Goal: Task Accomplishment & Management: Use online tool/utility

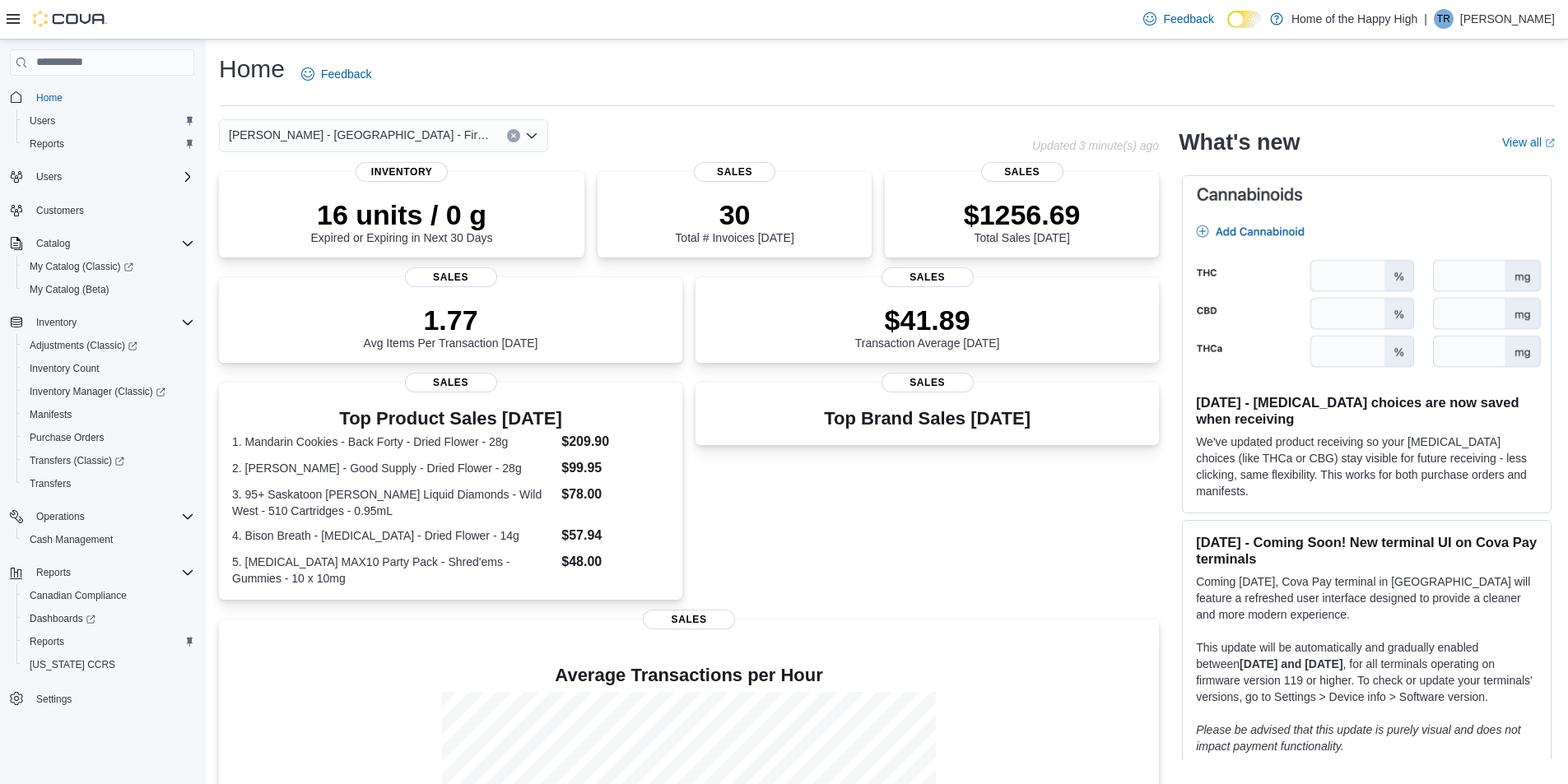
scroll to position [181, 0]
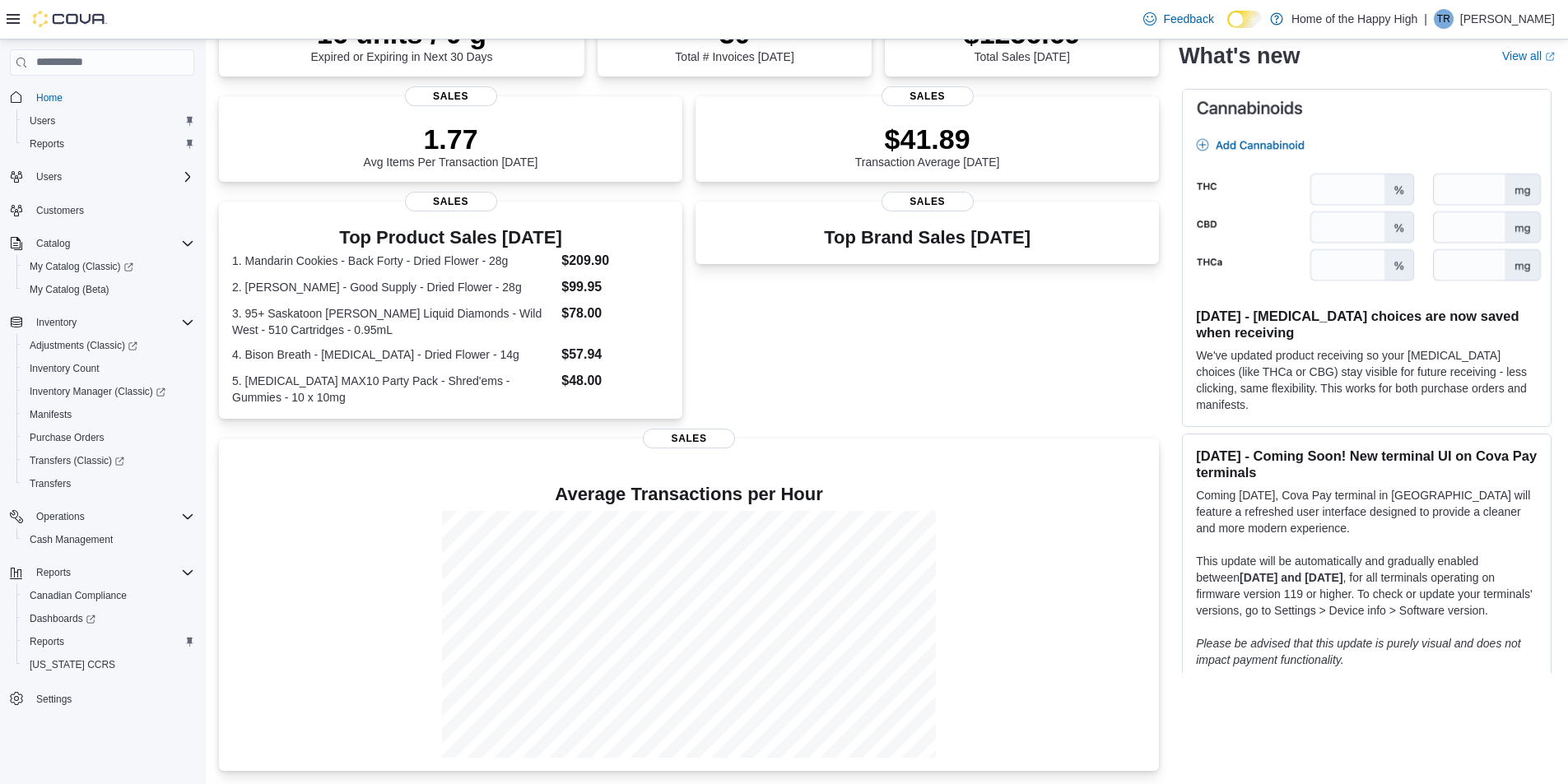
click at [10, 21] on icon at bounding box center [13, 19] width 13 height 13
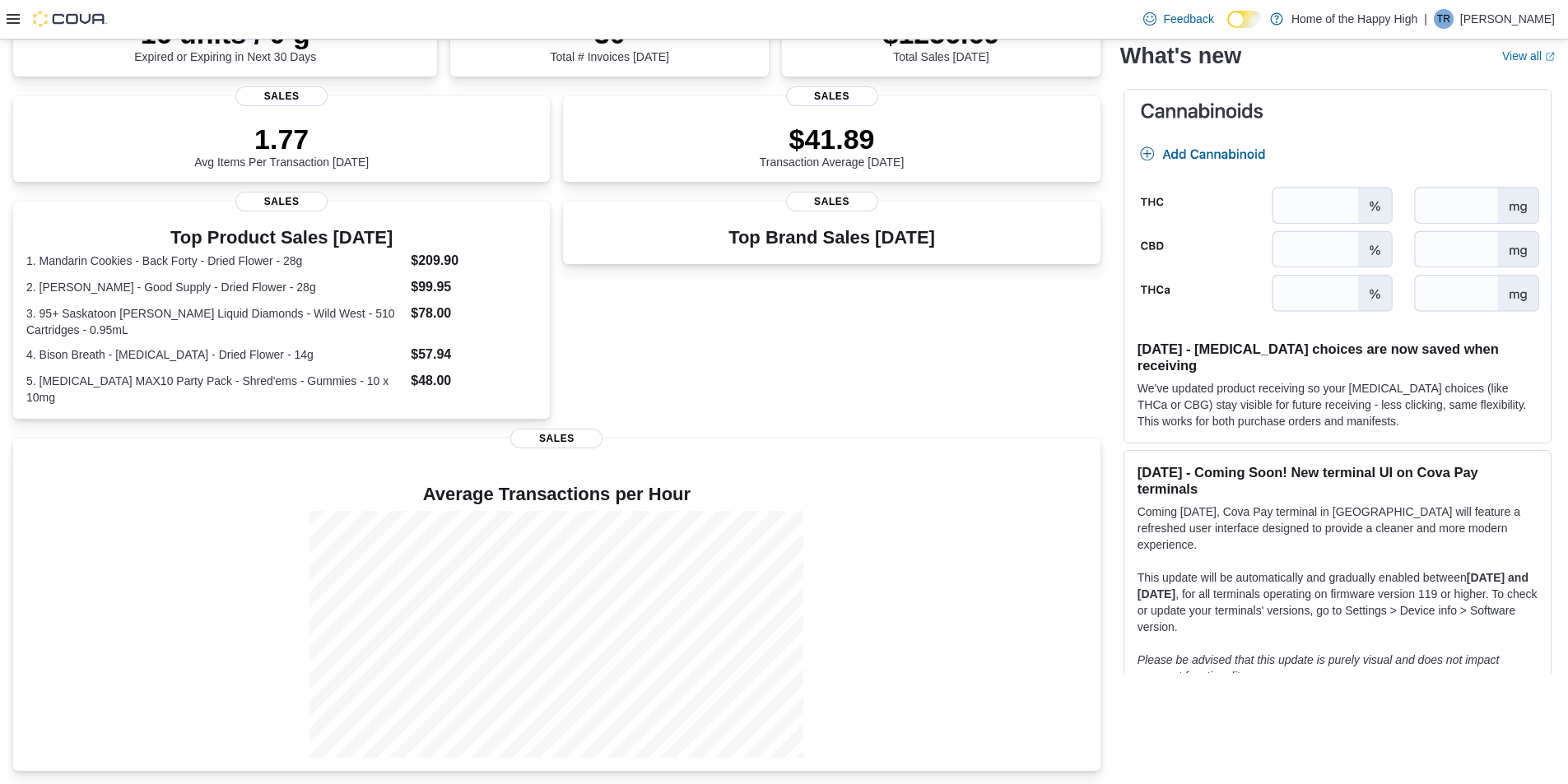
click at [8, 16] on icon at bounding box center [13, 19] width 13 height 13
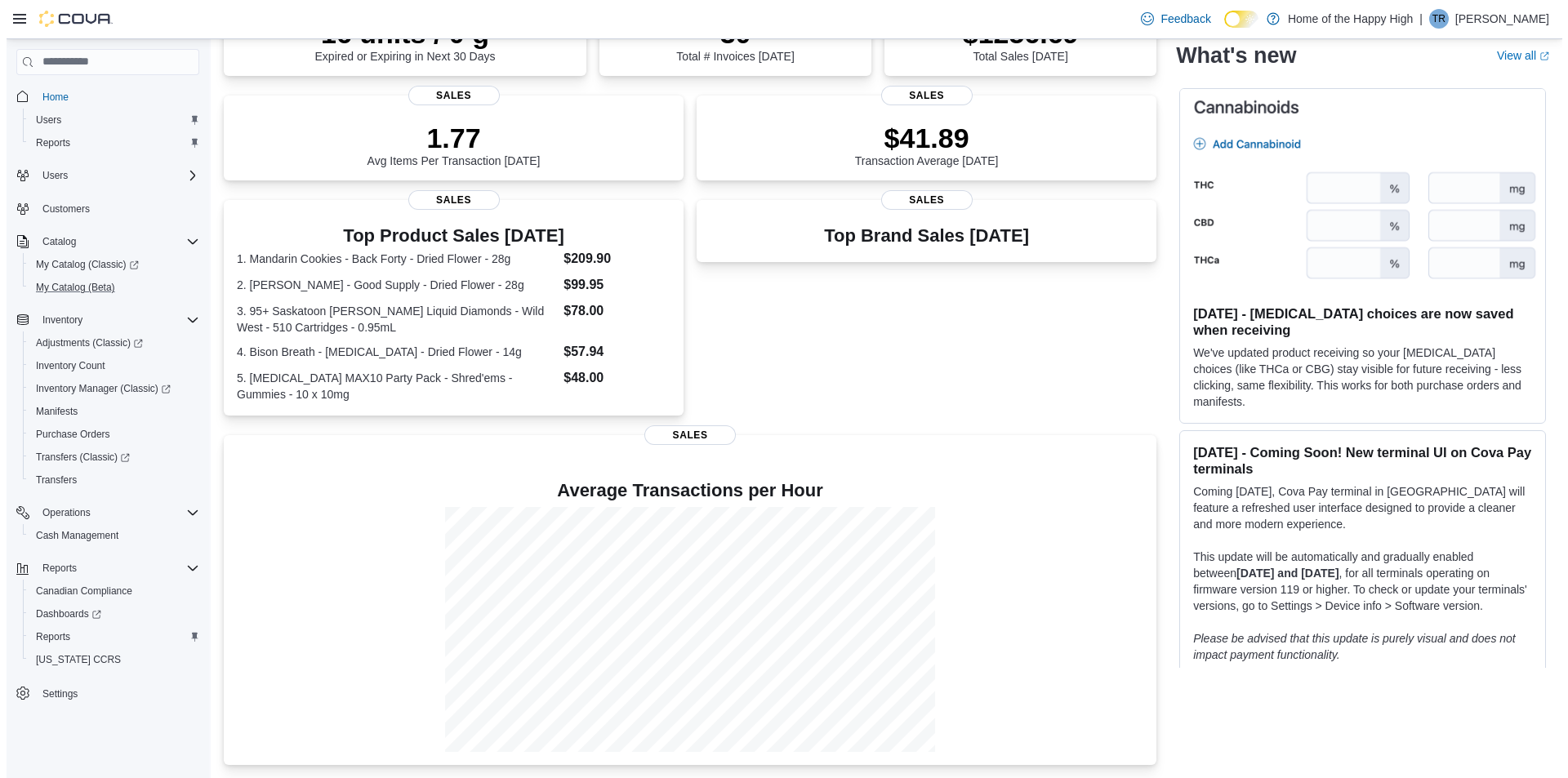
scroll to position [0, 0]
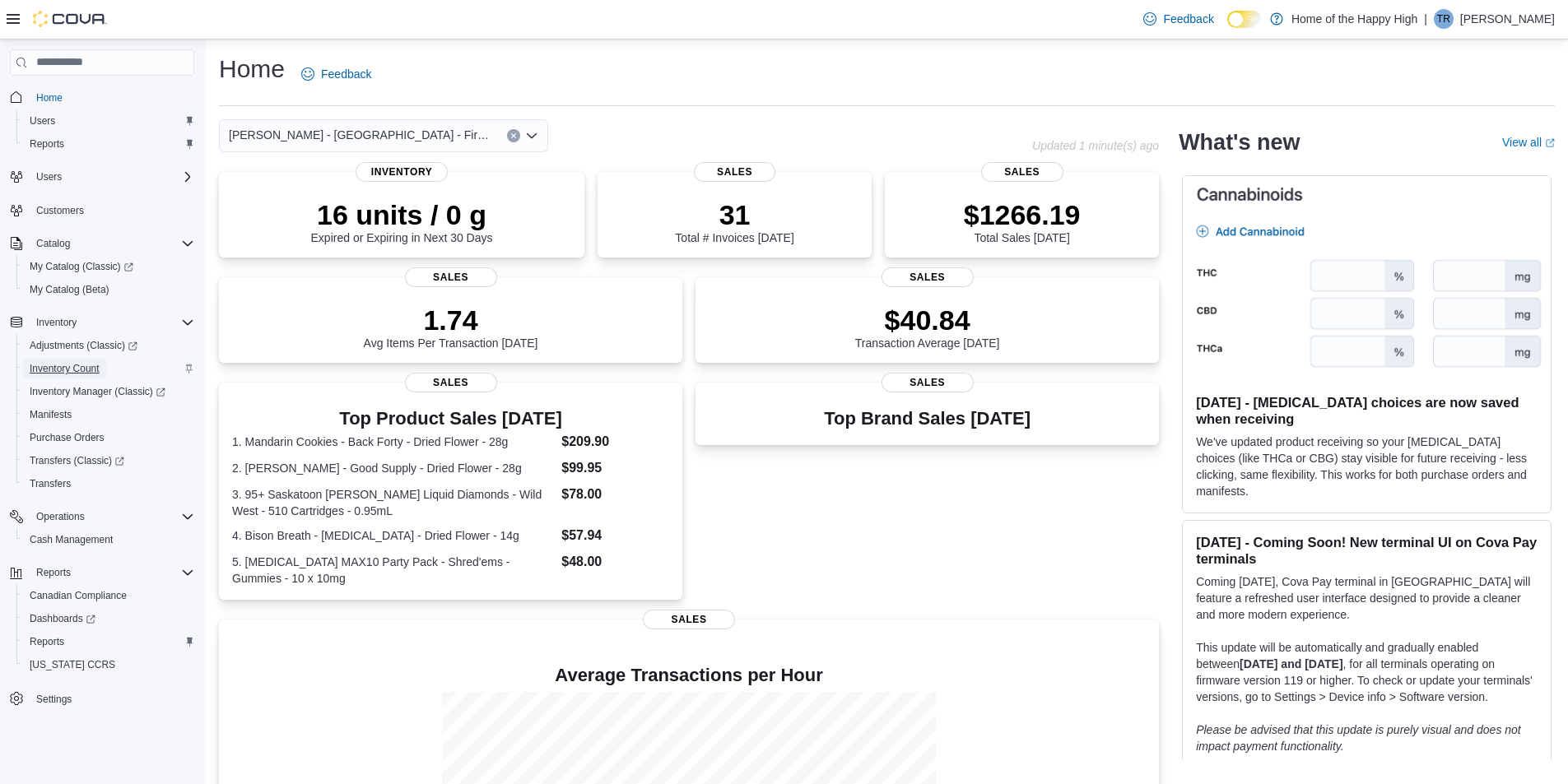
click at [75, 368] on span "Inventory Count" at bounding box center [65, 369] width 70 height 13
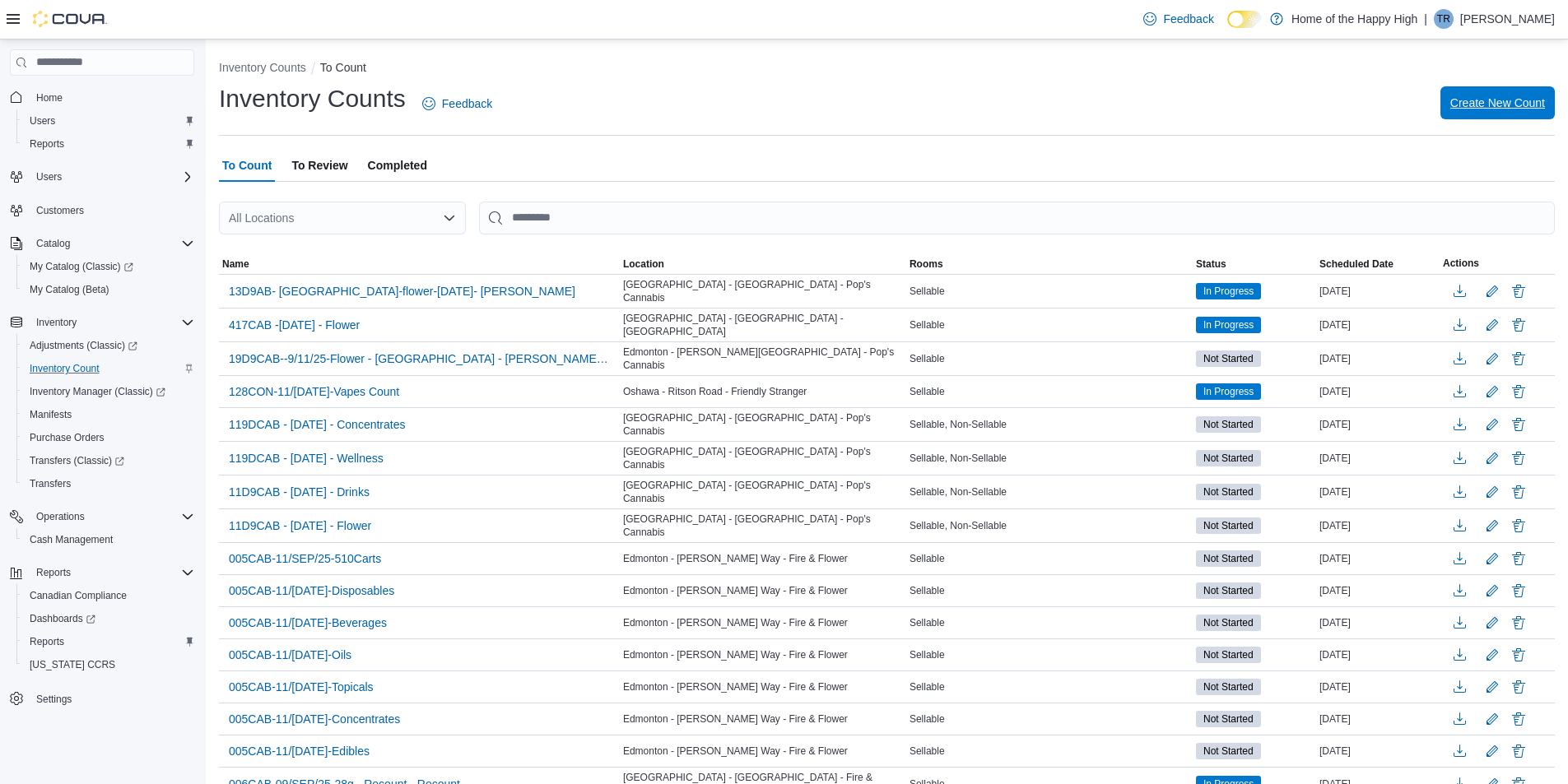
click at [1502, 103] on span "Create New Count" at bounding box center [1497, 102] width 94 height 16
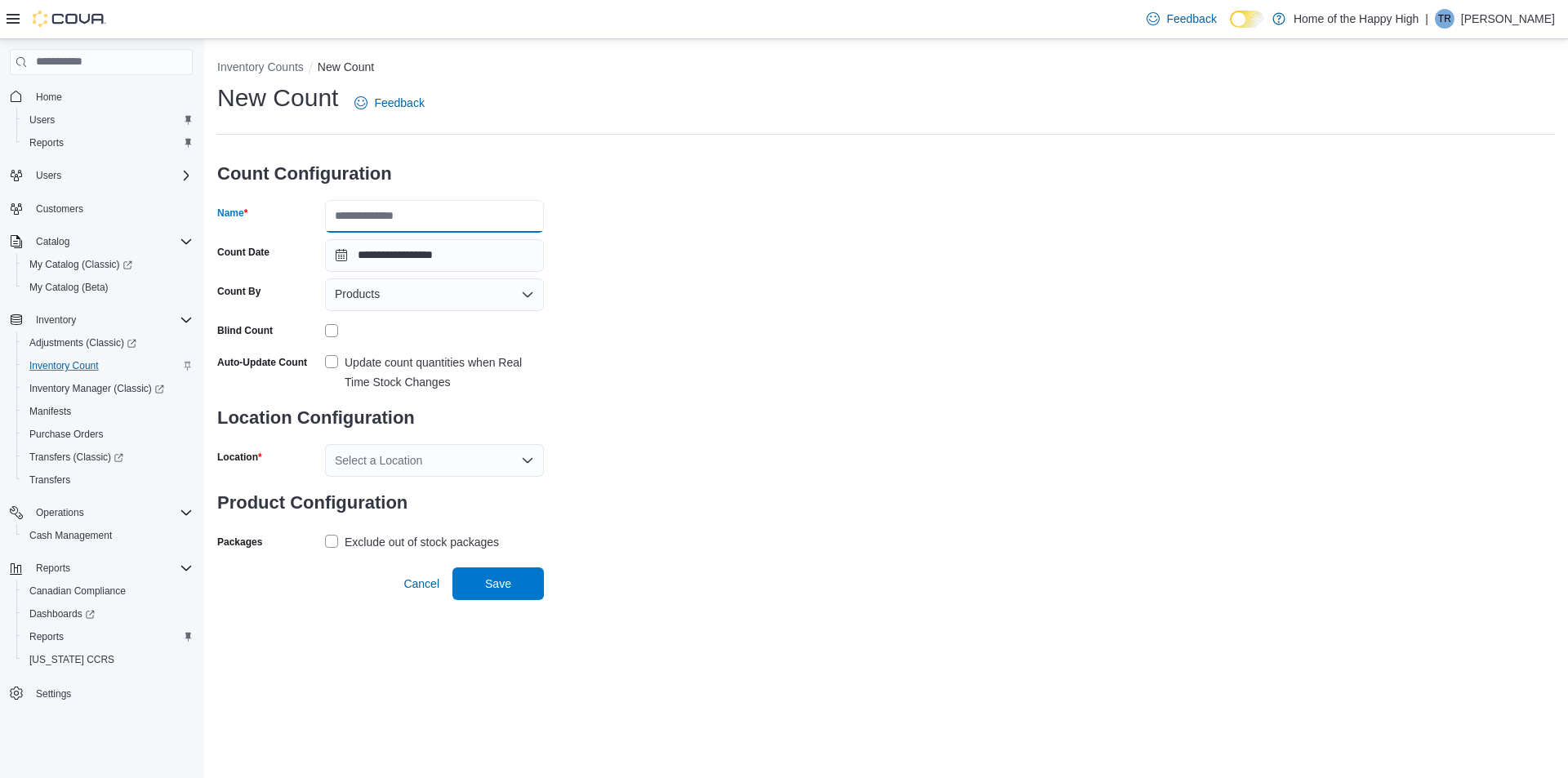
click at [401, 214] on input "Name" at bounding box center [434, 216] width 219 height 33
type input "*********"
